Goal: Task Accomplishment & Management: Use online tool/utility

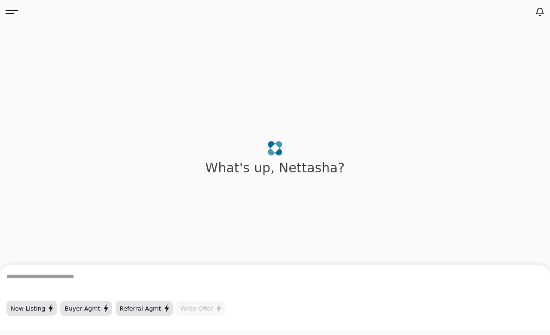
click at [17, 17] on icon at bounding box center [12, 12] width 13 height 13
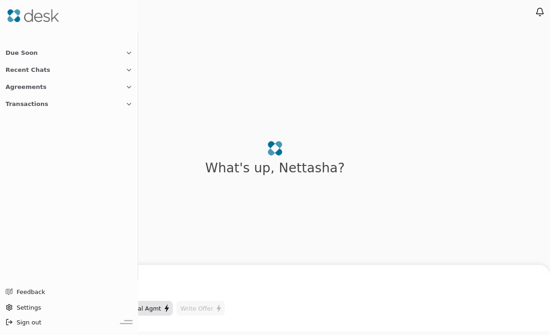
click at [45, 90] on button "Agreements" at bounding box center [69, 86] width 138 height 17
click at [39, 115] on span "Buyer Agmt" at bounding box center [33, 117] width 35 height 10
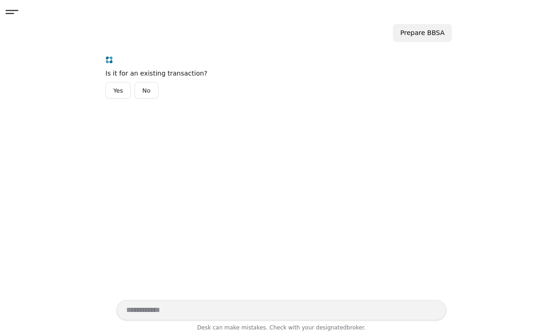
click at [120, 91] on button "Yes" at bounding box center [117, 90] width 25 height 17
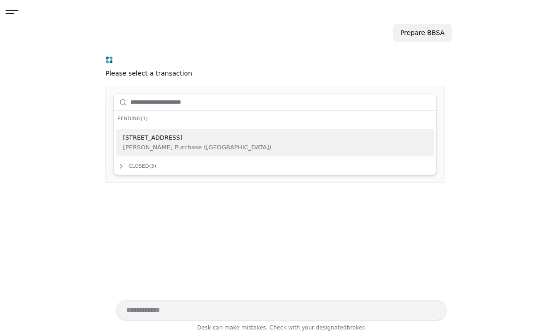
click at [175, 140] on span "[STREET_ADDRESS]" at bounding box center [197, 138] width 148 height 10
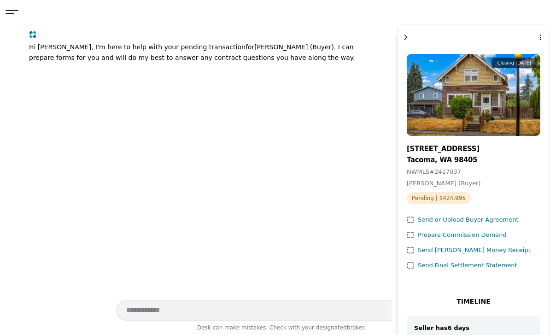
click at [486, 221] on div "Send or Upload Buyer Agreement" at bounding box center [468, 220] width 101 height 10
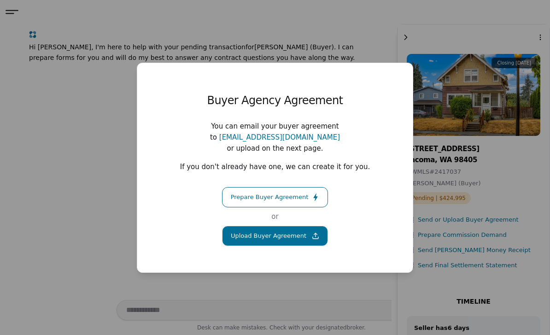
click at [281, 228] on button "Upload Buyer Agreement" at bounding box center [275, 236] width 106 height 20
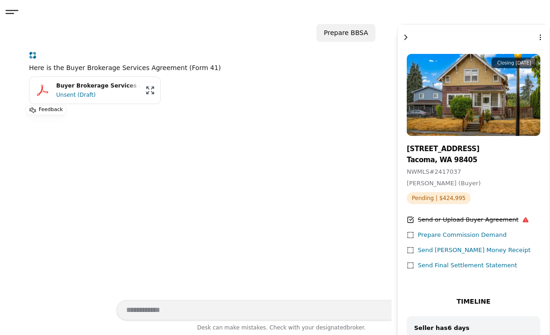
click at [522, 218] on icon at bounding box center [525, 219] width 6 height 6
click at [522, 220] on icon at bounding box center [525, 219] width 6 height 5
click at [522, 220] on icon at bounding box center [525, 219] width 6 height 6
click at [522, 218] on icon at bounding box center [525, 219] width 6 height 5
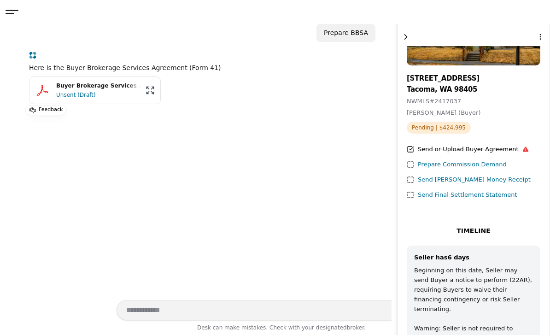
scroll to position [70, 0]
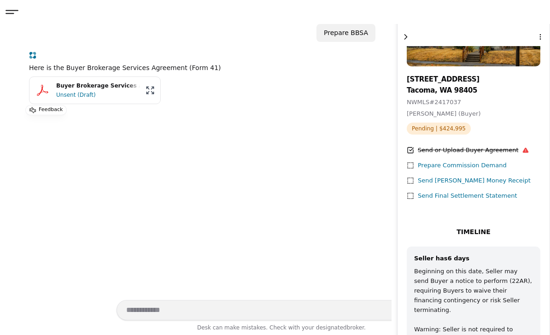
click at [461, 151] on div "Send or Upload Buyer Agreement" at bounding box center [473, 151] width 111 height 10
click at [521, 150] on div "Send or Upload Buyer Agreement Prepare Commission Demand Send [PERSON_NAME] Mon…" at bounding box center [474, 173] width 134 height 55
click at [120, 86] on div "Buyer Brokerage Services Agreement.pdf" at bounding box center [98, 86] width 84 height 9
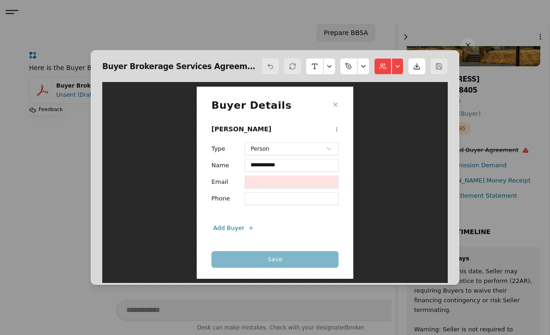
scroll to position [5, 0]
click at [50, 204] on div "**********" at bounding box center [275, 167] width 550 height 335
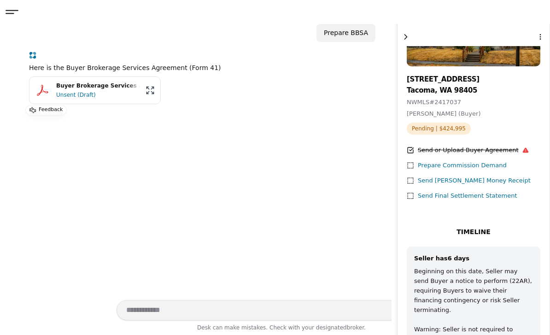
click at [15, 12] on icon at bounding box center [12, 12] width 13 height 13
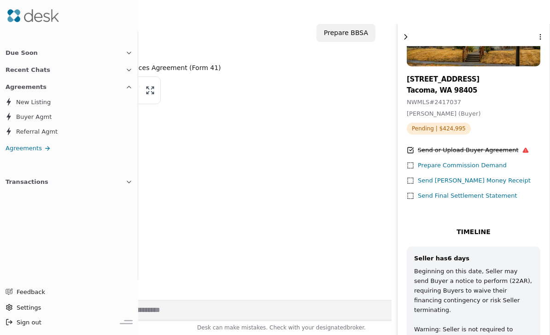
click at [44, 145] on icon at bounding box center [47, 148] width 7 height 7
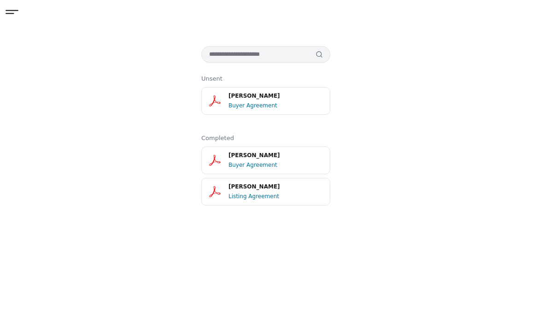
click at [11, 11] on icon at bounding box center [12, 12] width 13 height 13
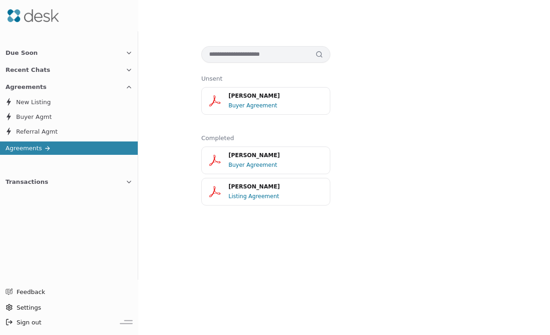
click at [181, 31] on div "Unsent [PERSON_NAME] Buyer Agreement Completed [PERSON_NAME] Buyer Agreement [P…" at bounding box center [275, 179] width 550 height 311
click at [45, 88] on button "Agreements" at bounding box center [69, 86] width 138 height 17
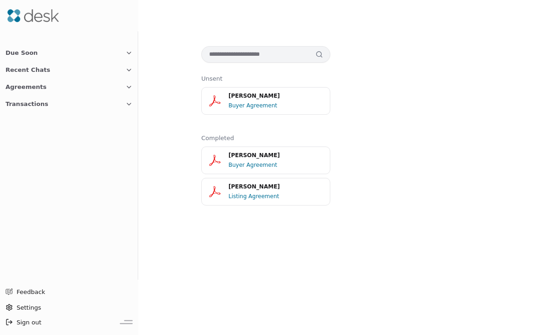
click at [41, 91] on button "Agreements" at bounding box center [69, 86] width 138 height 17
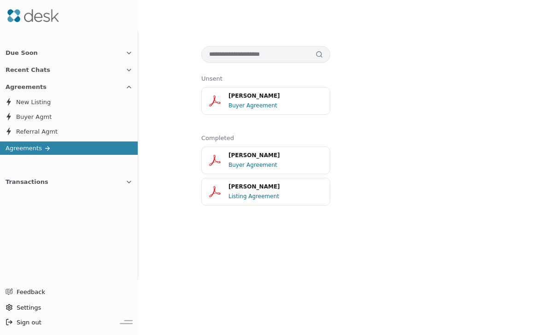
click at [44, 150] on icon at bounding box center [47, 148] width 7 height 7
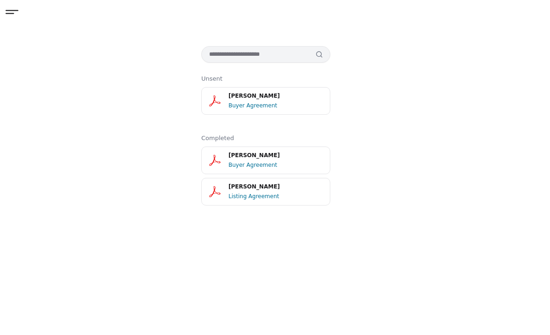
click at [13, 13] on icon at bounding box center [12, 12] width 13 height 4
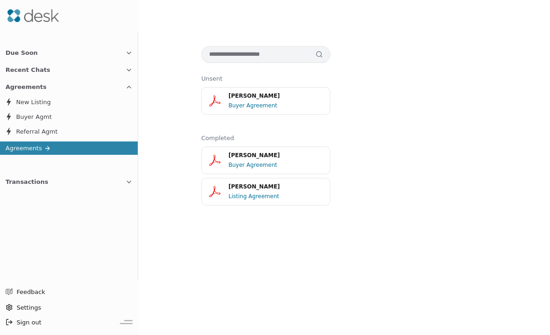
click at [34, 182] on span "Transactions" at bounding box center [27, 182] width 43 height 10
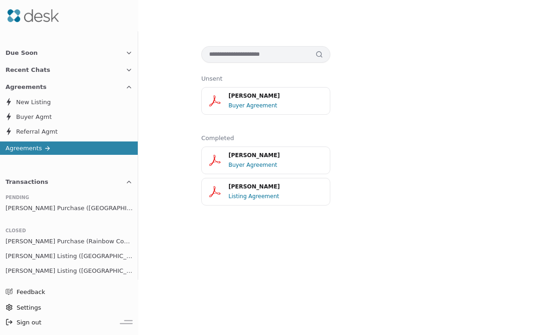
click at [85, 206] on span "[PERSON_NAME] Purchase ([GEOGRAPHIC_DATA])" at bounding box center [69, 208] width 127 height 10
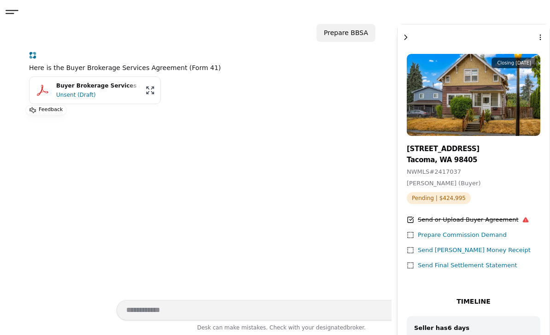
click at [435, 250] on div "Send [PERSON_NAME] Money Receipt" at bounding box center [474, 250] width 113 height 10
click at [465, 235] on div "Prepare Commission Demand" at bounding box center [462, 235] width 89 height 10
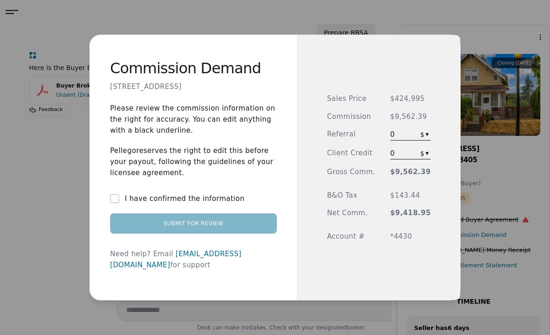
click at [72, 290] on div "Commission Demand [STREET_ADDRESS] Please review the commission information on …" at bounding box center [275, 167] width 550 height 335
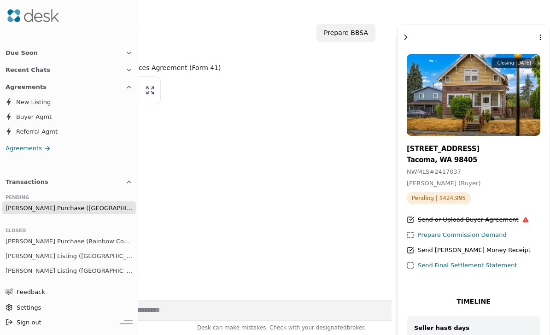
click at [80, 252] on span "[PERSON_NAME] Listing ([GEOGRAPHIC_DATA] )" at bounding box center [69, 256] width 127 height 10
